Goal: Find specific page/section: Find specific page/section

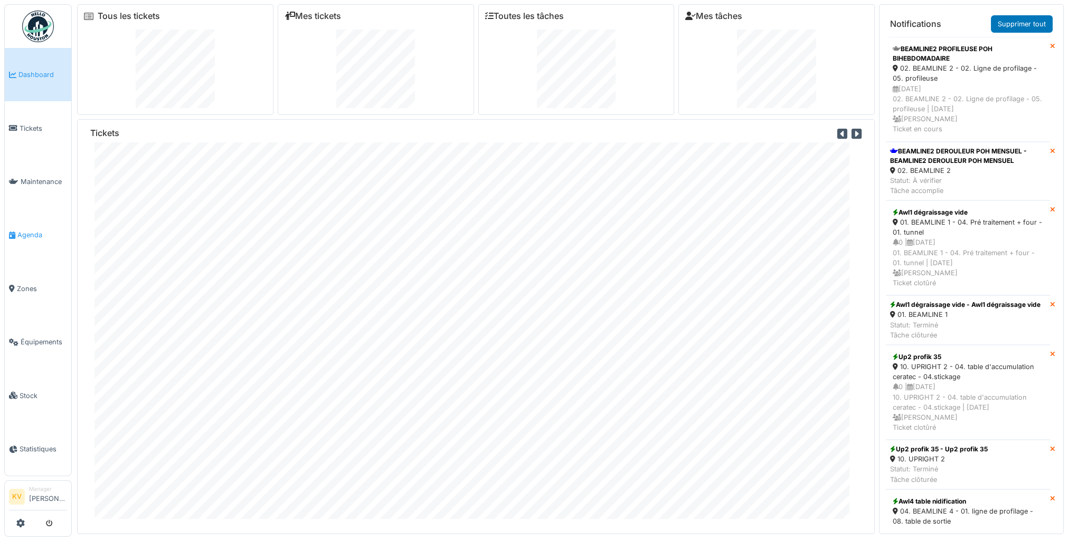
click at [31, 232] on span "Agenda" at bounding box center [42, 235] width 50 height 10
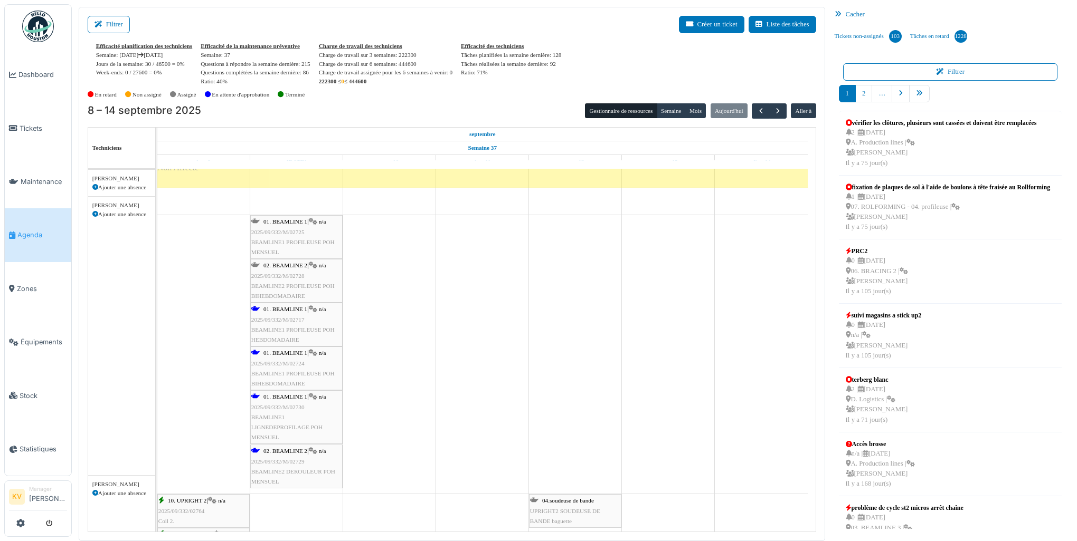
scroll to position [792, 0]
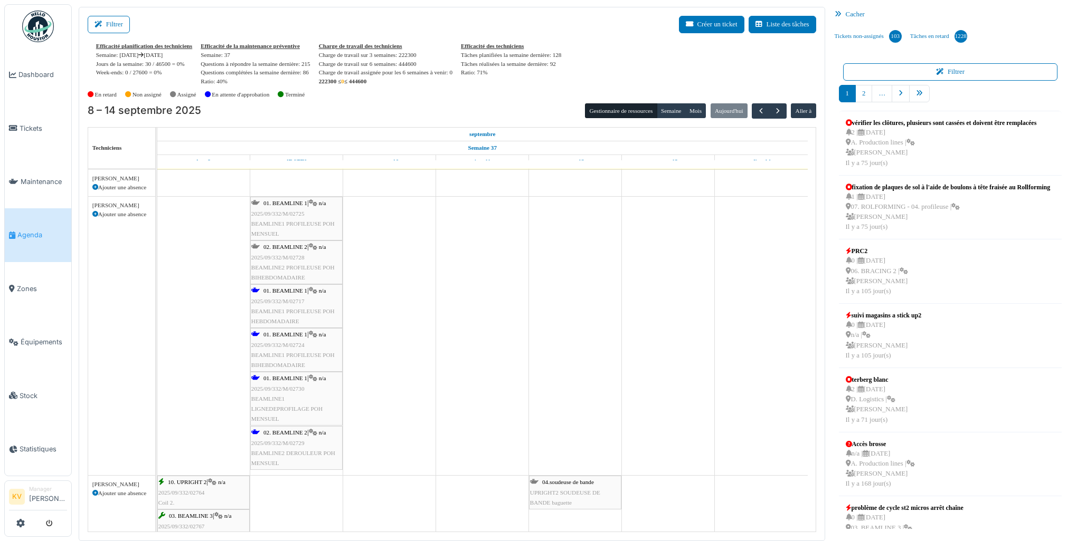
click at [286, 265] on span "BEAMLINE2 PROFILEUSE POH BIHEBDOMADAIRE" at bounding box center [292, 272] width 83 height 16
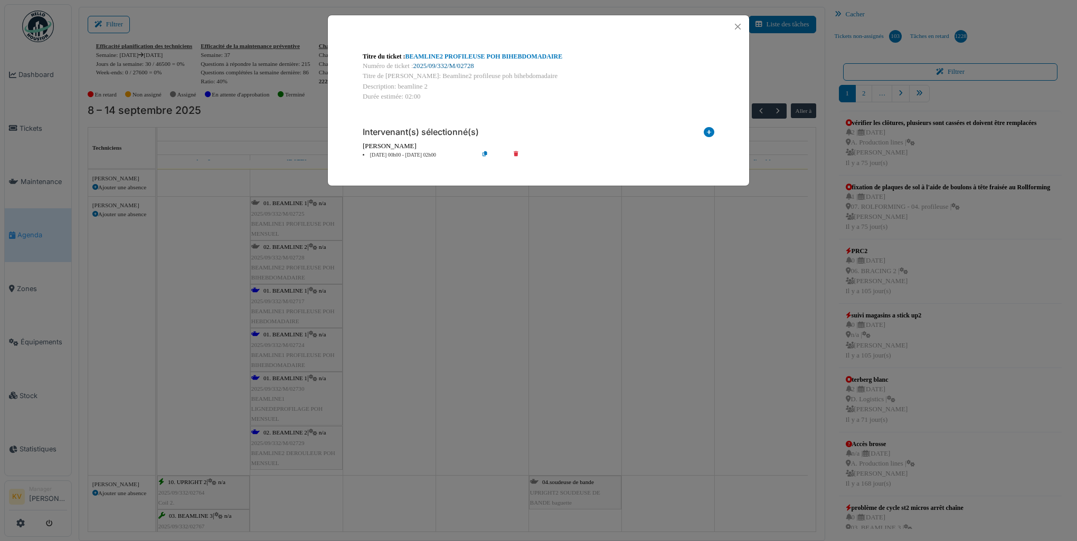
click at [439, 65] on link "2025/09/332/M/02728" at bounding box center [443, 65] width 61 height 7
click at [736, 26] on button "Close" at bounding box center [737, 27] width 14 height 14
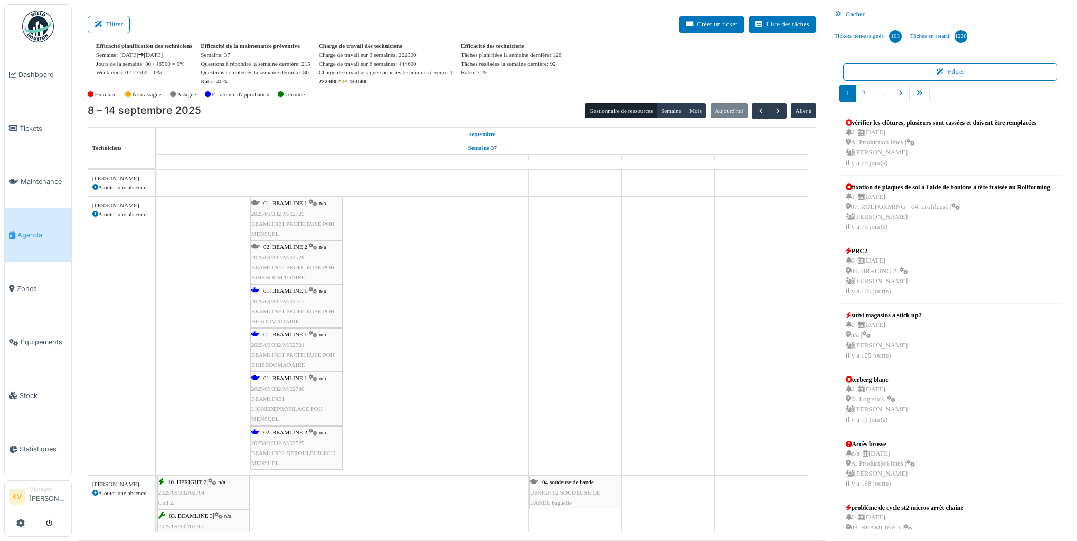
click at [288, 223] on span "BEAMLINE1 PROFILEUSE POH MENSUEL" at bounding box center [292, 229] width 83 height 16
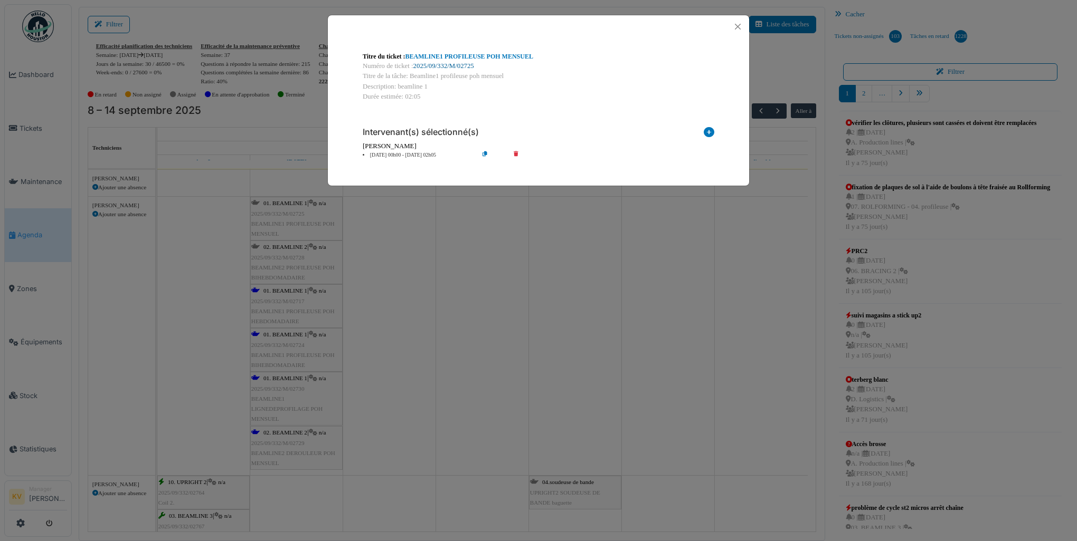
click at [453, 64] on link "2025/09/332/M/02725" at bounding box center [443, 65] width 61 height 7
click at [735, 26] on button "Close" at bounding box center [737, 27] width 14 height 14
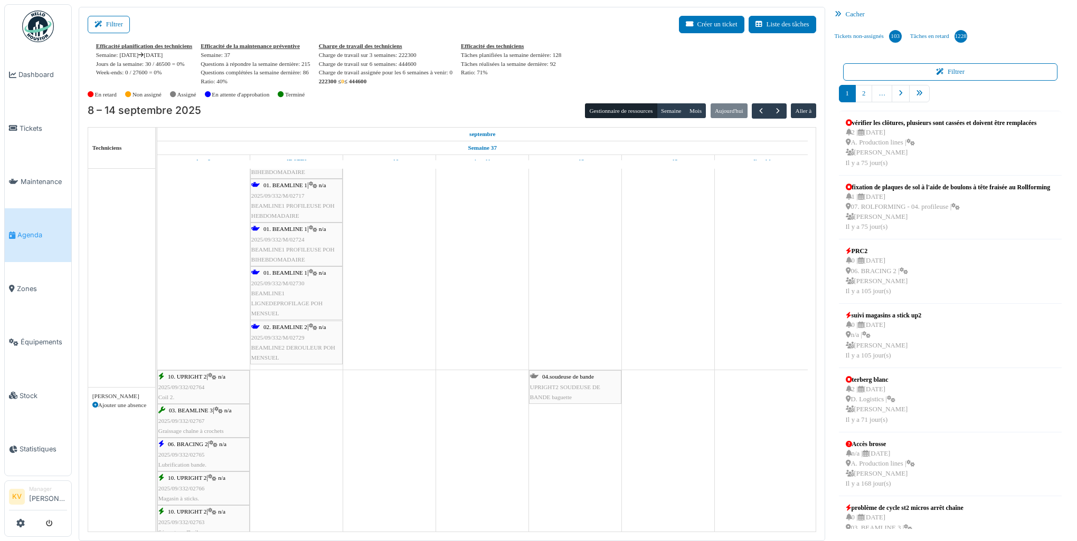
scroll to position [897, 0]
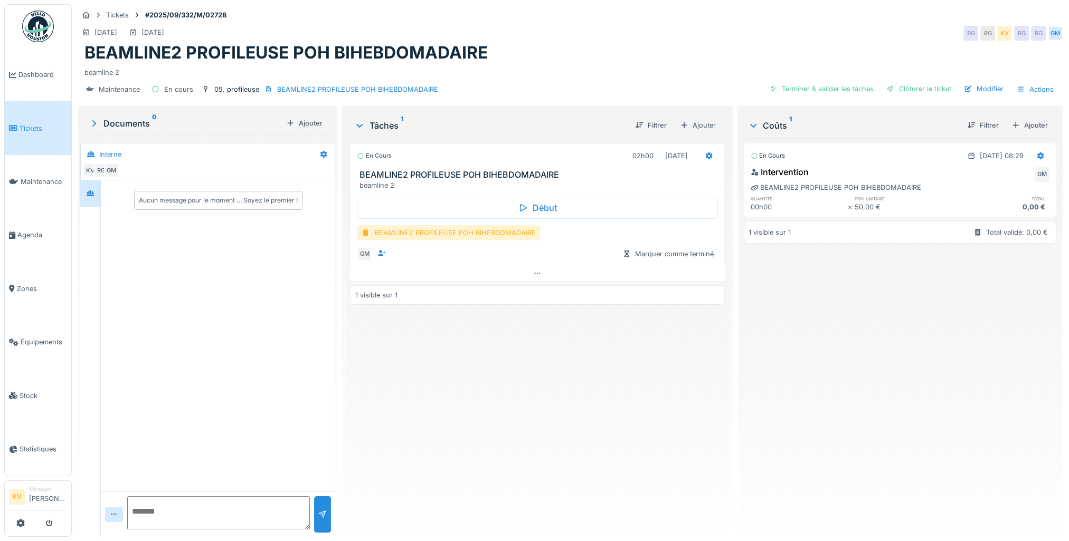
click at [437, 232] on div "BEAMLINE2 PROFILEUSE POH BIHEBDOMADAIRE" at bounding box center [448, 232] width 183 height 15
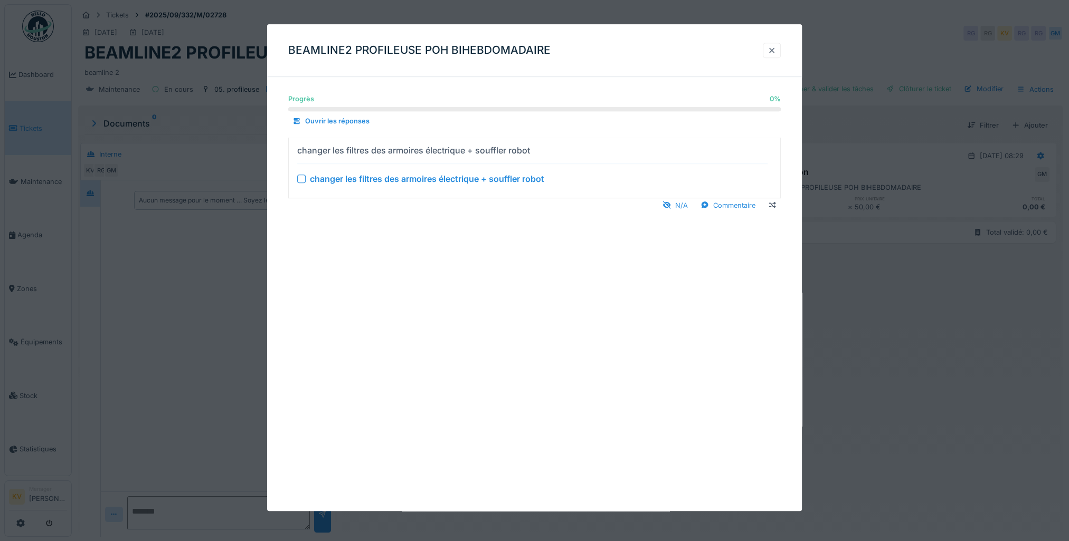
click at [776, 51] on div at bounding box center [771, 50] width 8 height 10
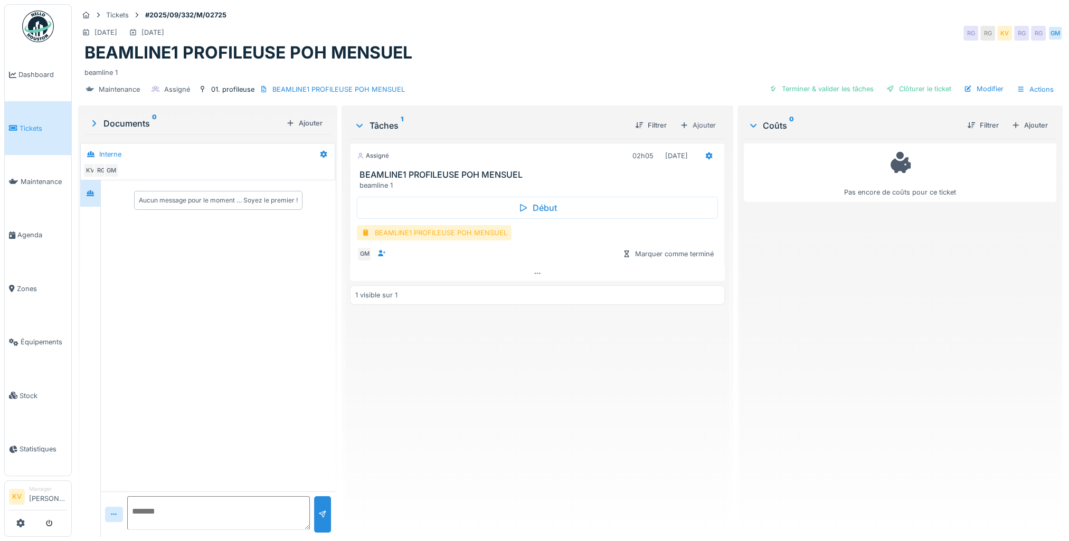
click at [426, 233] on div "BEAMLINE1 PROFILEUSE POH MENSUEL" at bounding box center [434, 232] width 155 height 15
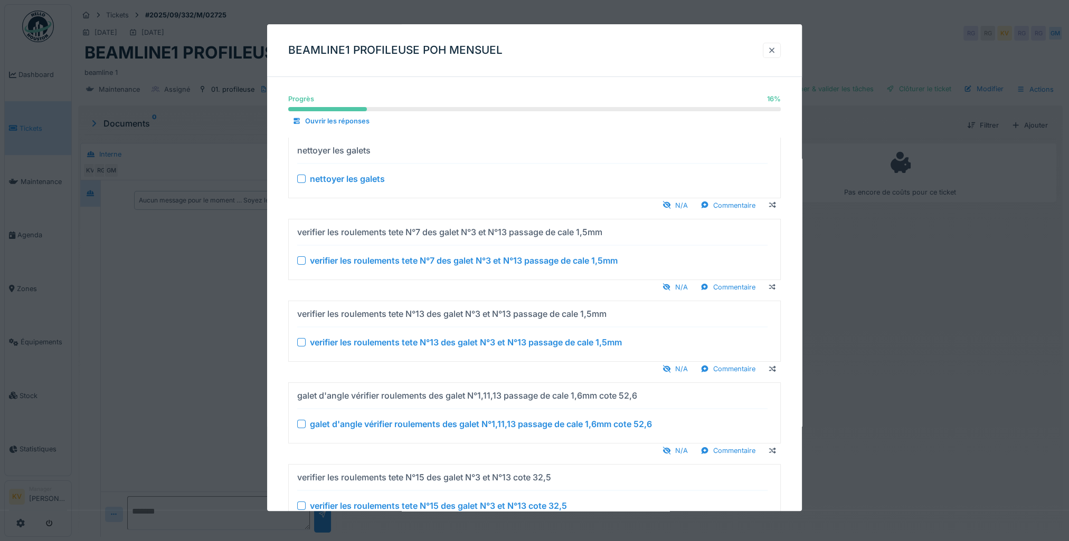
click at [776, 51] on div at bounding box center [771, 50] width 8 height 10
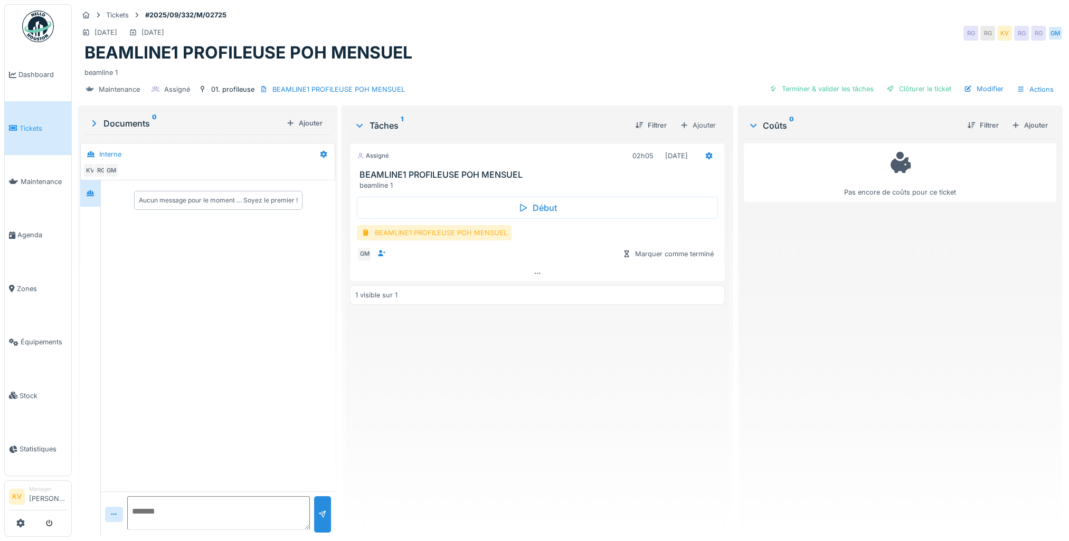
click at [435, 225] on div "BEAMLINE1 PROFILEUSE POH MENSUEL" at bounding box center [434, 232] width 155 height 15
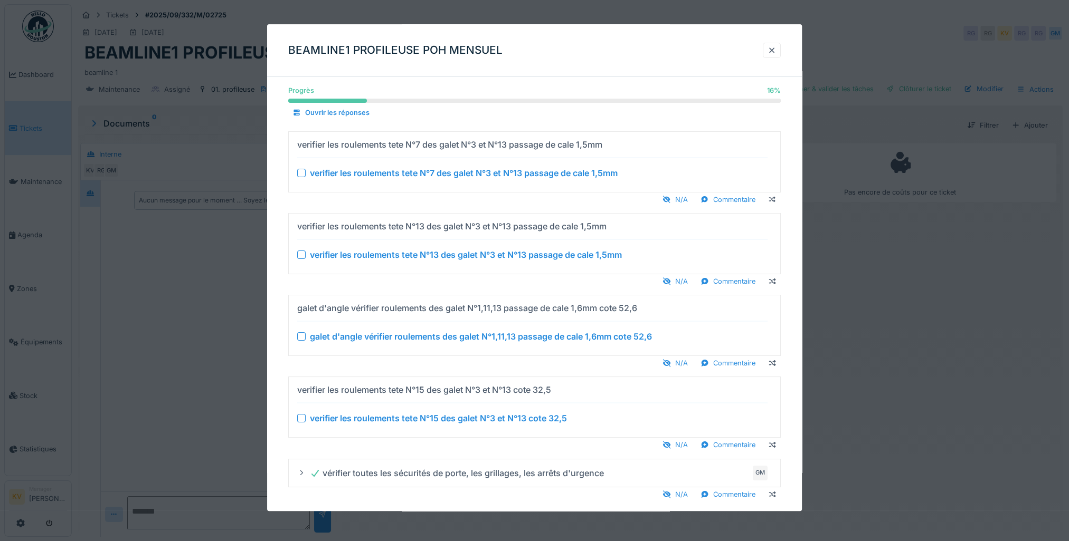
scroll to position [103, 0]
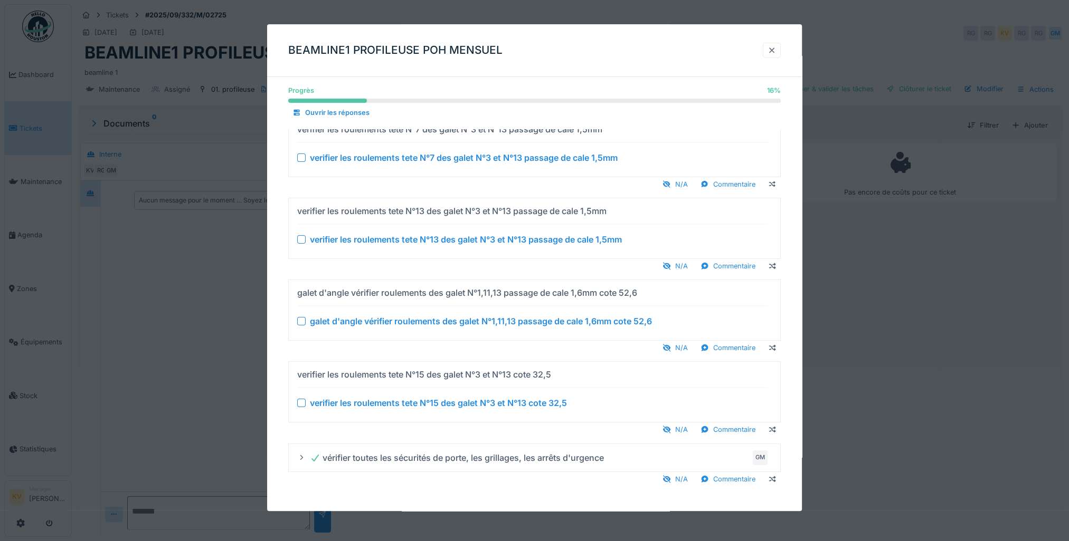
click at [775, 51] on div at bounding box center [771, 50] width 8 height 10
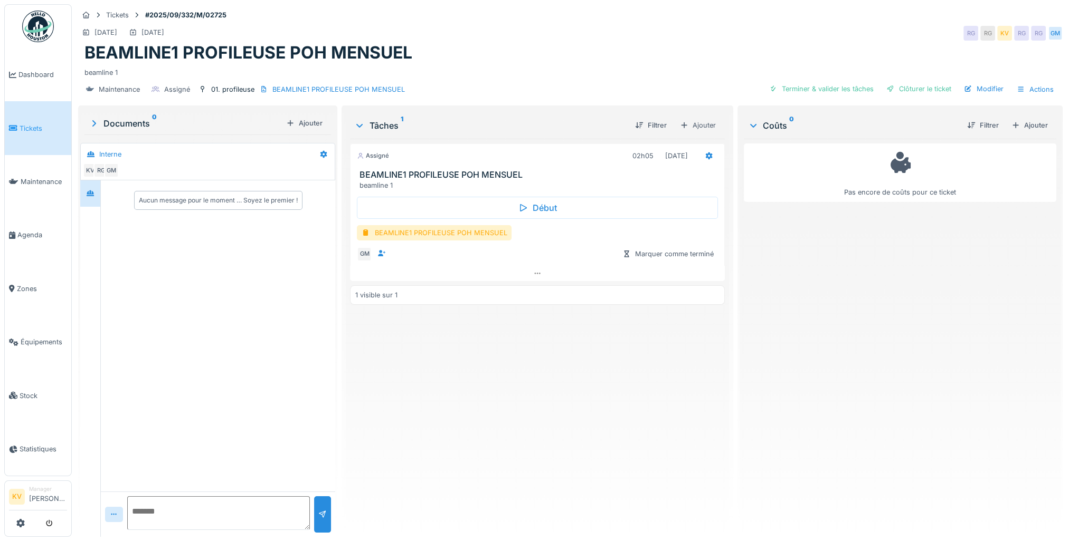
scroll to position [0, 0]
